Goal: Navigation & Orientation: Find specific page/section

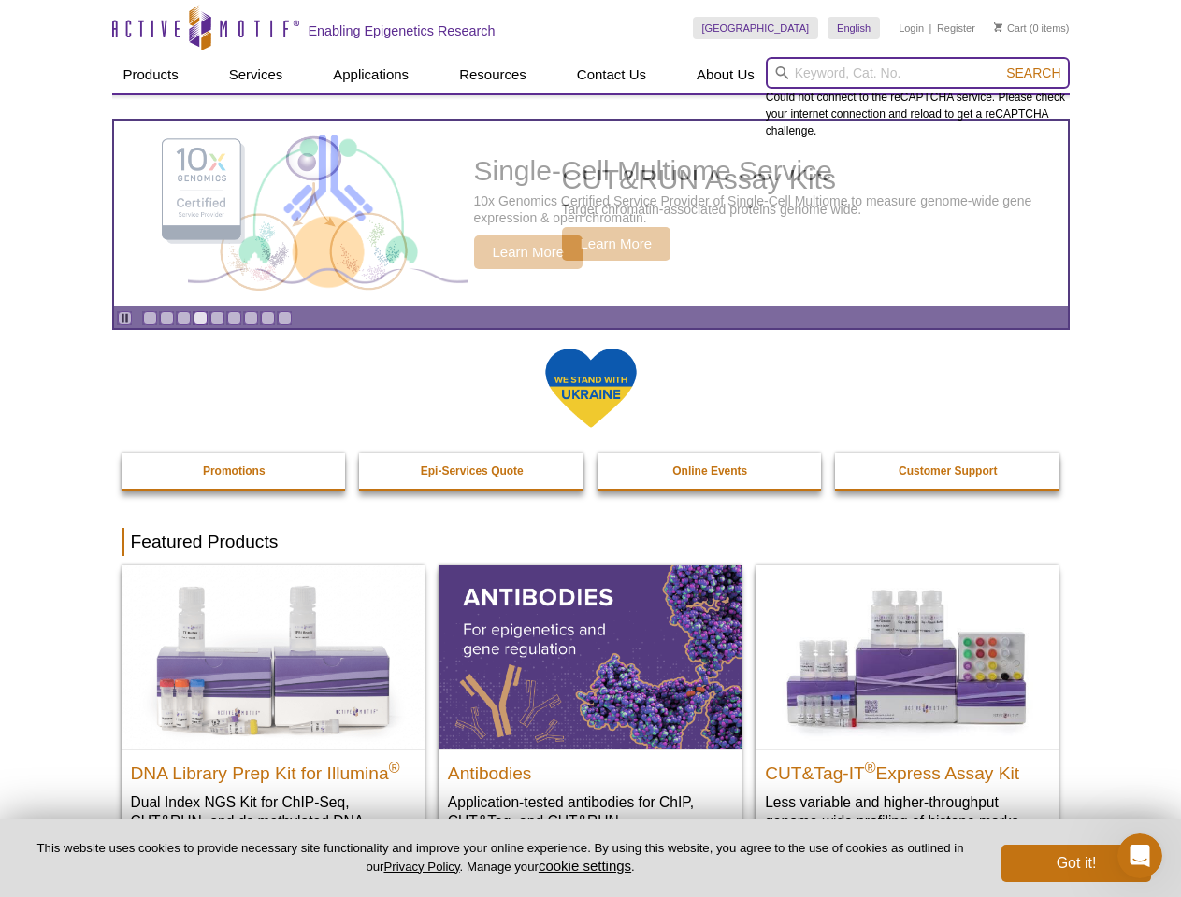
click at [917, 73] on input "search" at bounding box center [918, 73] width 304 height 32
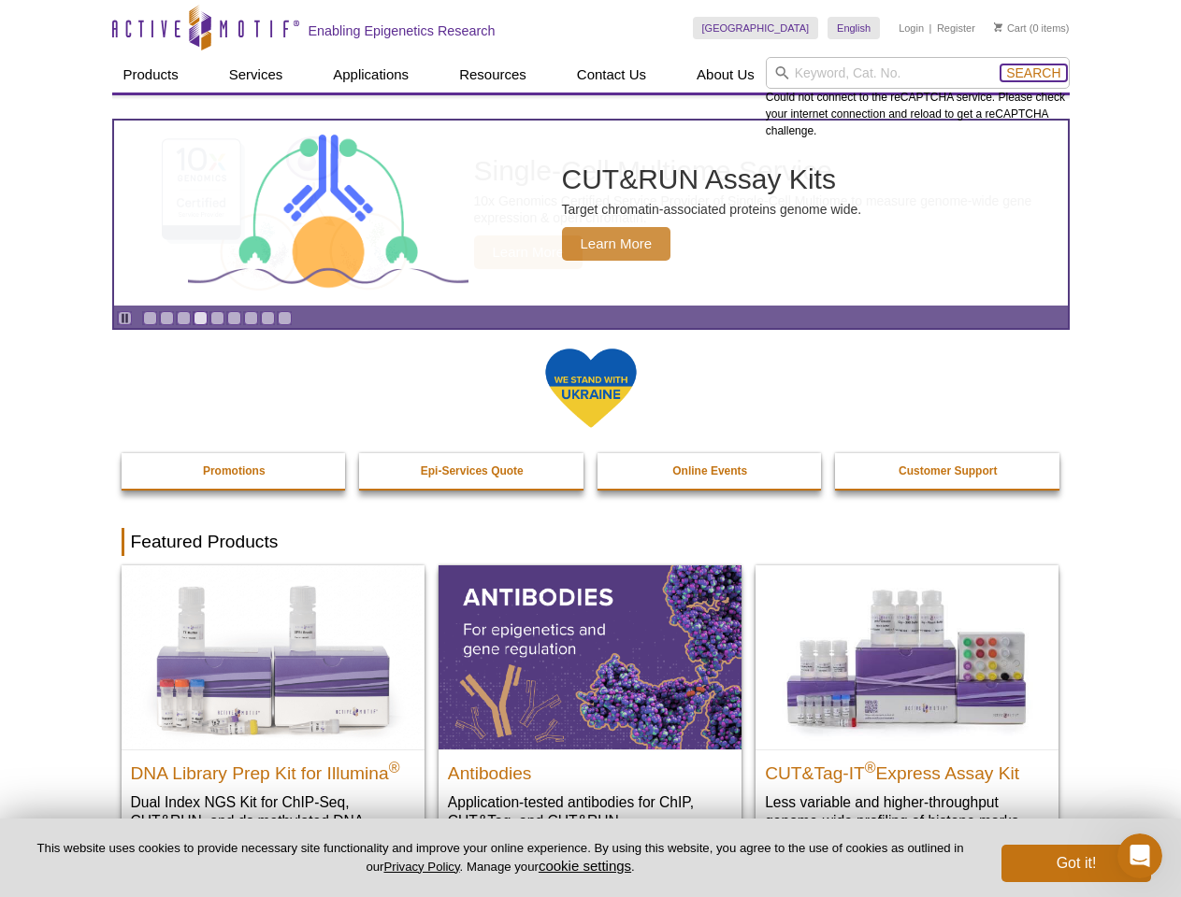
click at [1033, 73] on span "Search" at bounding box center [1033, 72] width 54 height 15
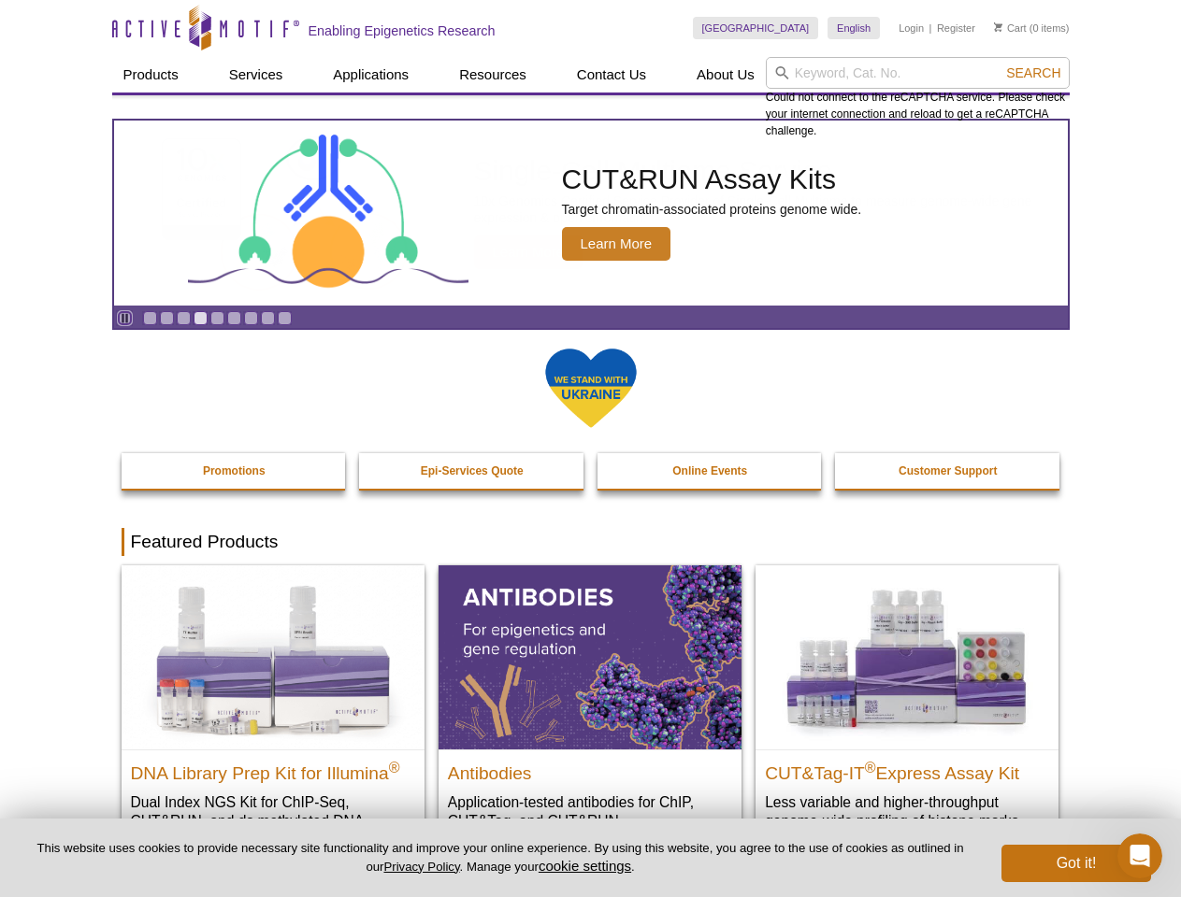
click at [124, 318] on icon "Pause" at bounding box center [125, 318] width 12 height 12
click at [150, 318] on link "Go to slide 1" at bounding box center [150, 318] width 14 height 14
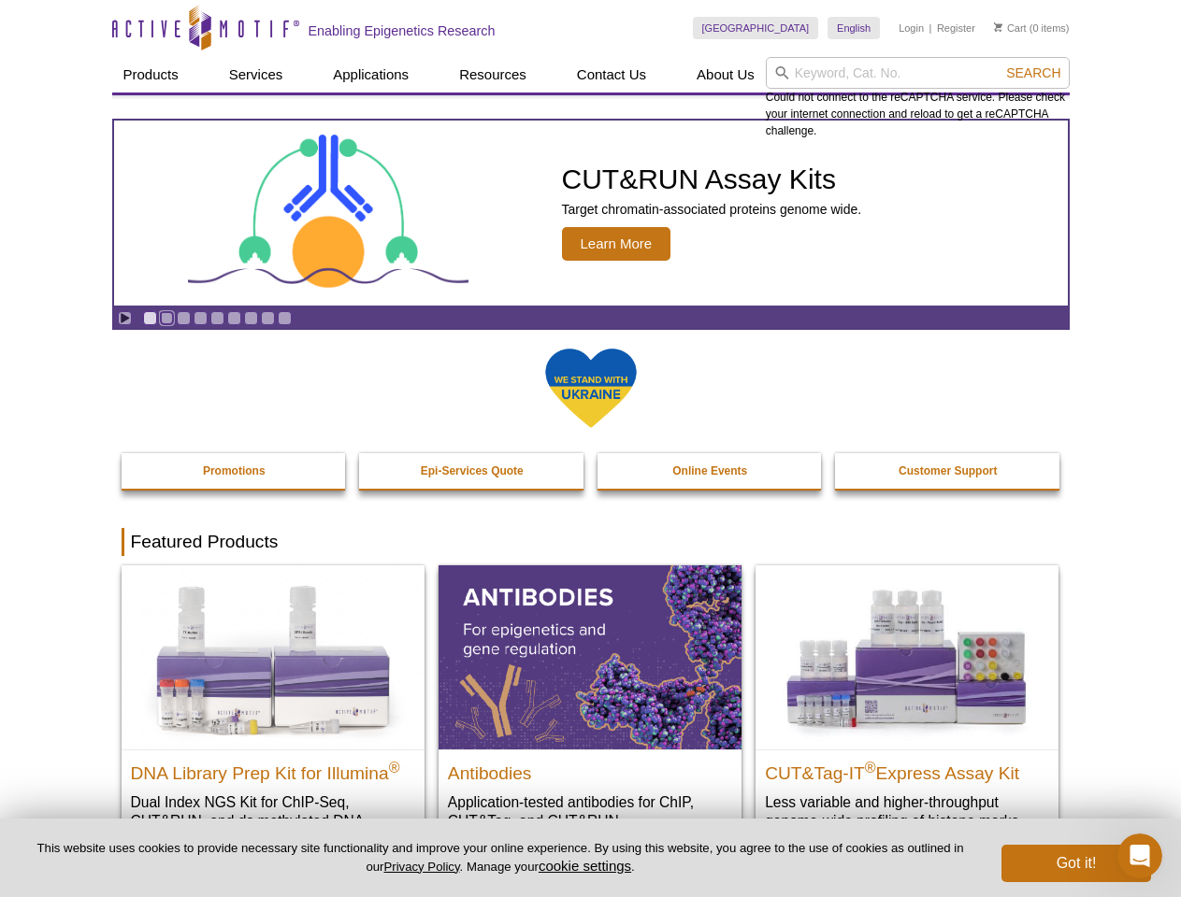
click at [166, 318] on link "Go to slide 2" at bounding box center [167, 318] width 14 height 14
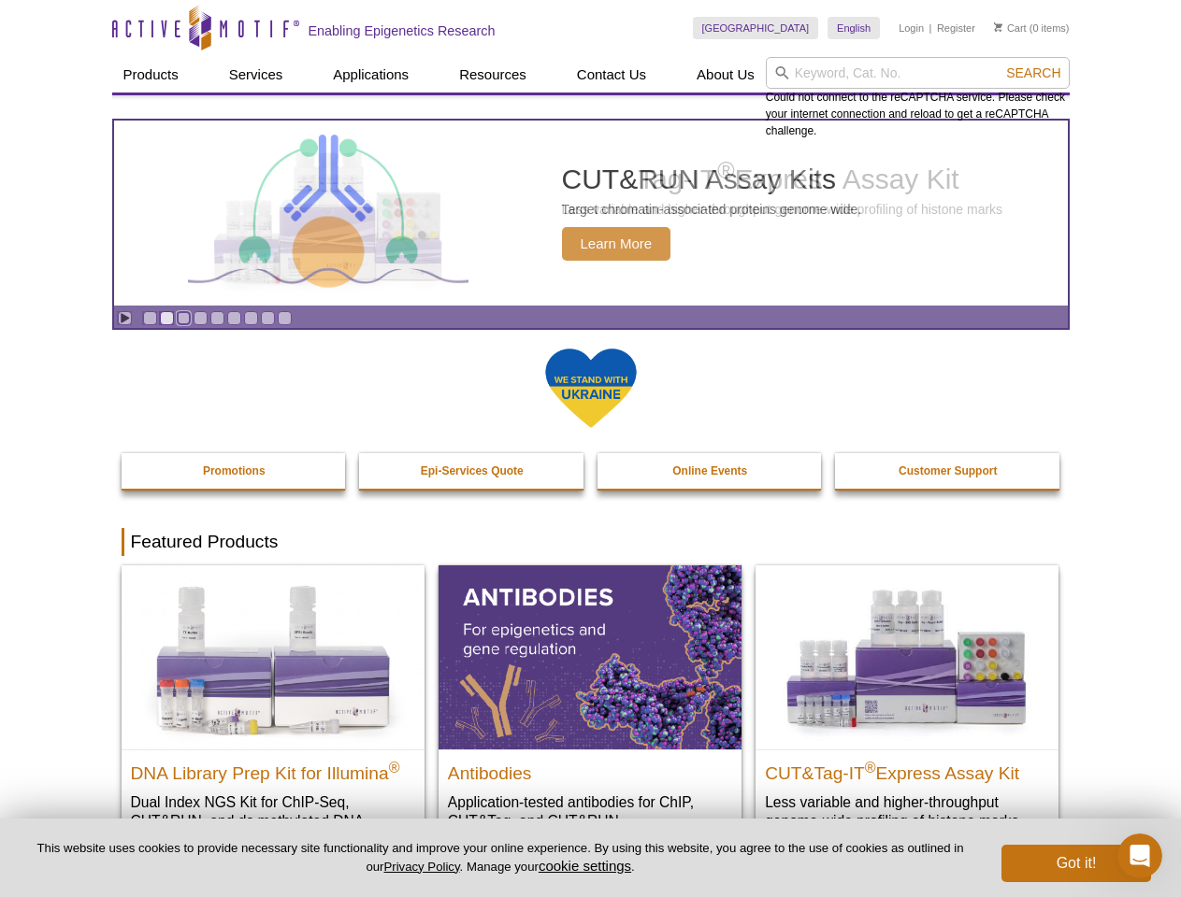
click at [183, 318] on link "Go to slide 3" at bounding box center [184, 318] width 14 height 14
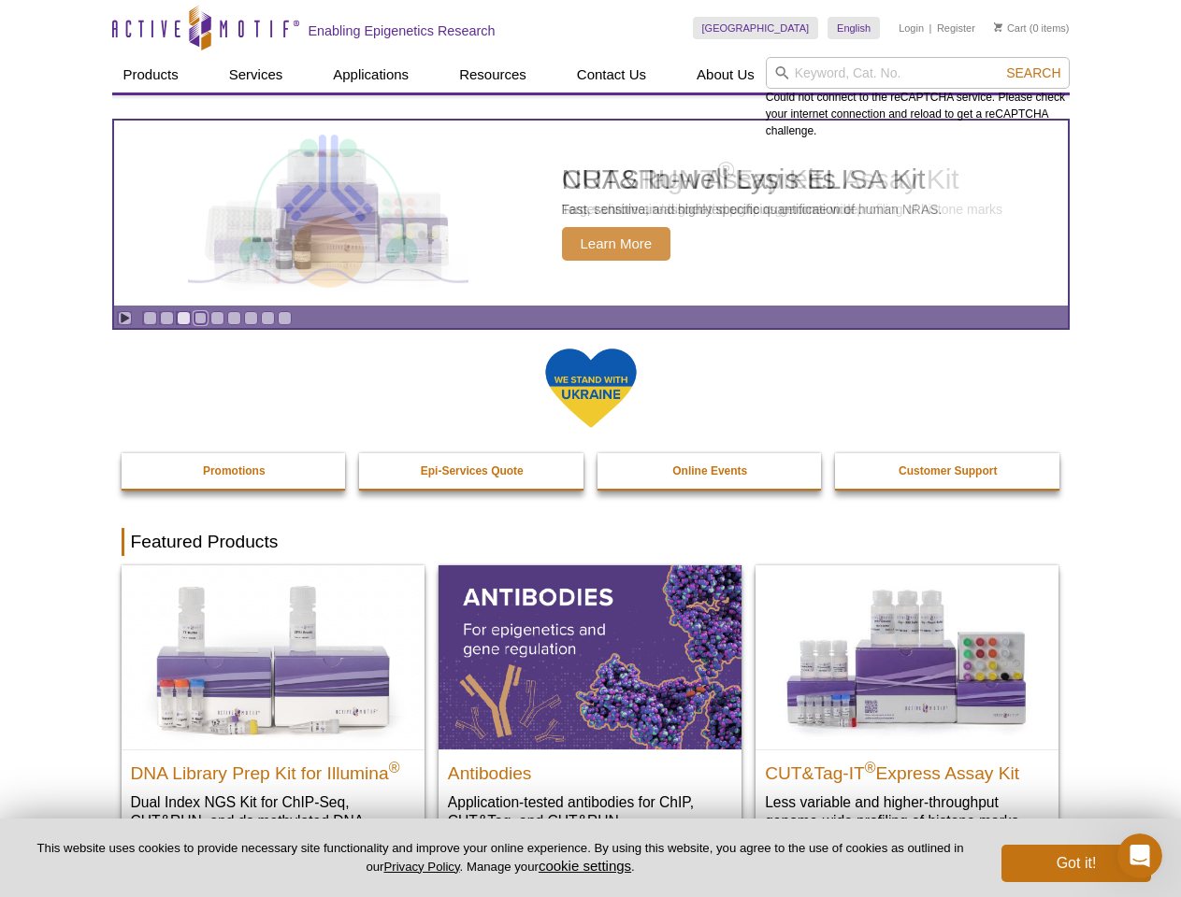
click at [200, 318] on link "Go to slide 4" at bounding box center [200, 318] width 14 height 14
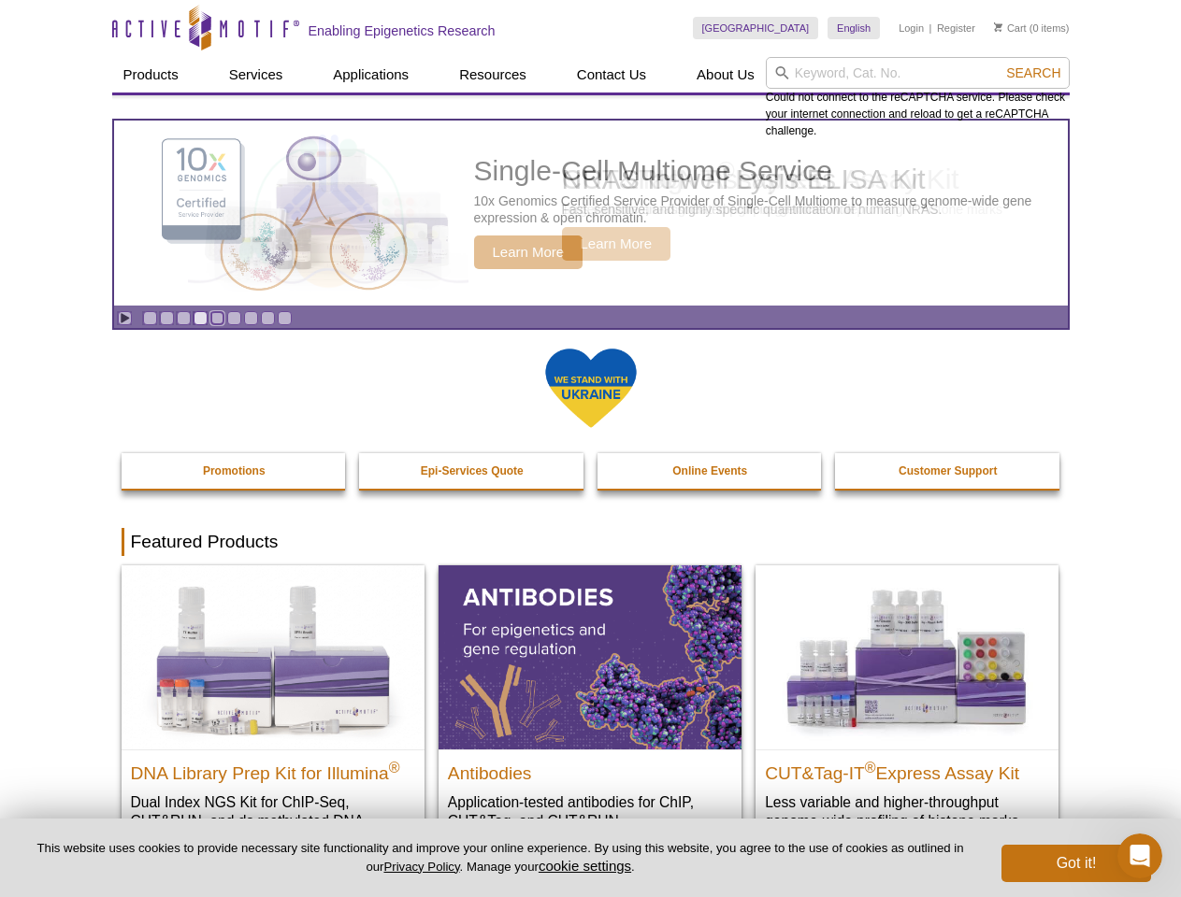
click at [217, 318] on link "Go to slide 5" at bounding box center [217, 318] width 14 height 14
